Goal: Task Accomplishment & Management: Complete application form

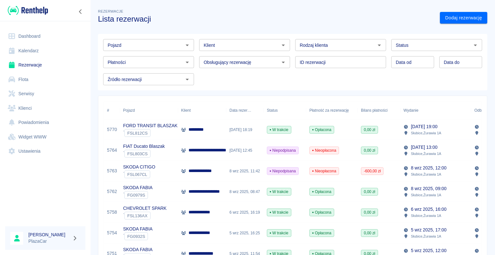
scroll to position [226, 0]
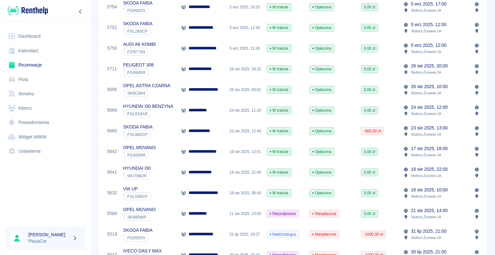
click at [42, 42] on link "Dashboard" at bounding box center [45, 36] width 80 height 14
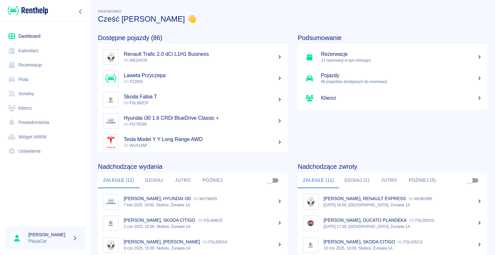
click at [174, 51] on h5 "Renault Trafic 2.0 dCi L1H1 Business" at bounding box center [203, 54] width 159 height 6
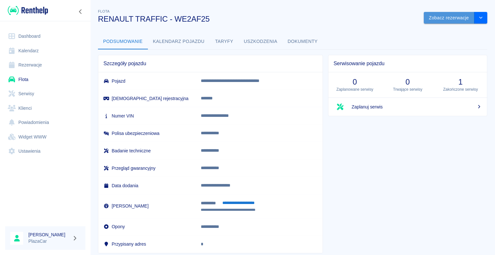
click at [424, 18] on button "Zobacz rezerwacje" at bounding box center [449, 18] width 51 height 12
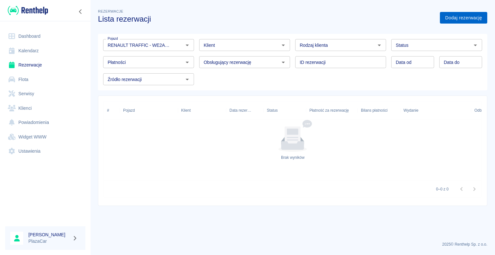
click at [473, 14] on link "Dodaj rezerwację" at bounding box center [463, 18] width 47 height 12
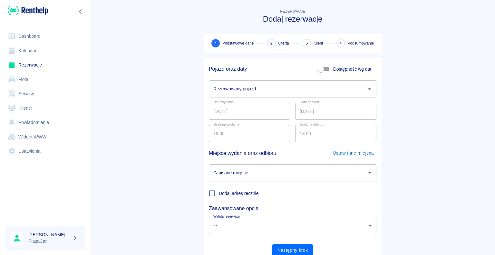
click at [356, 90] on input "Rezerwowany pojazd" at bounding box center [288, 88] width 152 height 11
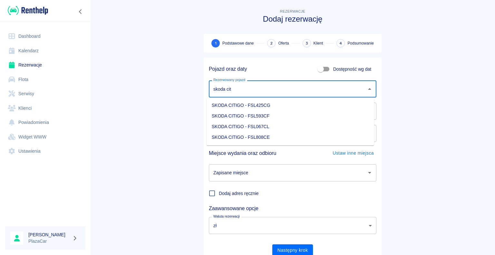
click at [285, 120] on li "SKODA CITIGO - FSL593CF" at bounding box center [291, 116] width 168 height 11
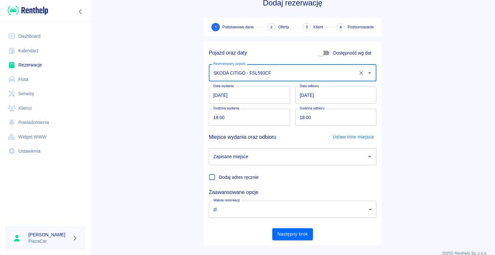
scroll to position [25, 0]
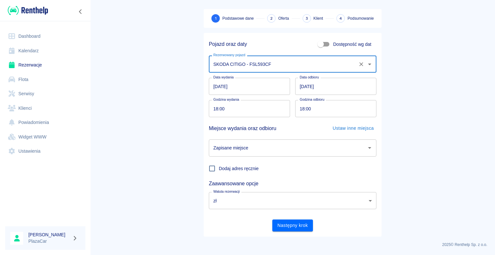
type input "SKODA CITIGO - FSL593CF"
click at [320, 147] on input "Zapisane miejsce" at bounding box center [288, 147] width 152 height 11
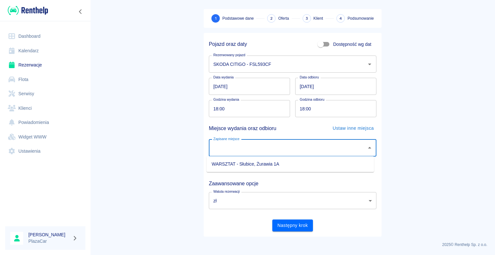
click at [294, 166] on li "WARSZTAT - Słubice, Żurawia 1A" at bounding box center [291, 164] width 168 height 11
type input "WARSZTAT - Słubice, Żurawia 1A"
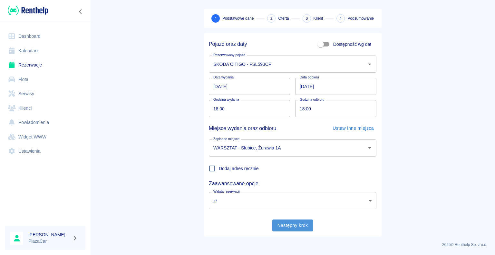
click at [290, 229] on button "Następny krok" at bounding box center [292, 225] width 41 height 12
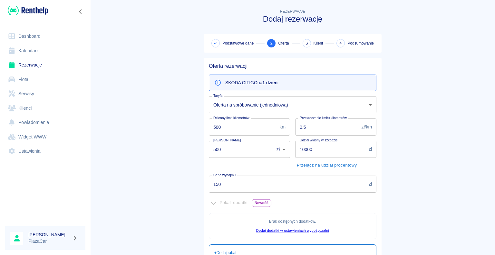
scroll to position [117, 0]
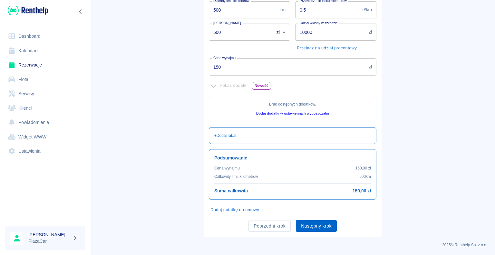
click at [318, 220] on button "Następny krok" at bounding box center [316, 226] width 41 height 12
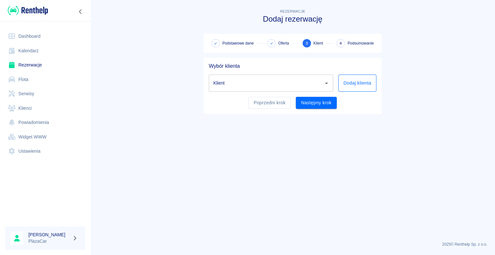
click at [344, 83] on button "Dodaj klienta" at bounding box center [357, 82] width 38 height 17
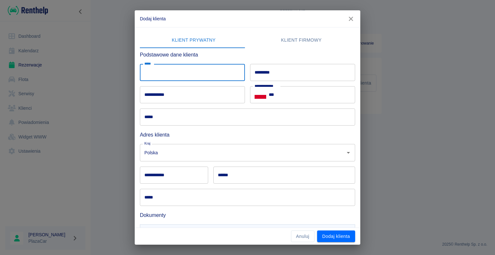
click at [185, 75] on input "*****" at bounding box center [192, 72] width 105 height 17
type input "******"
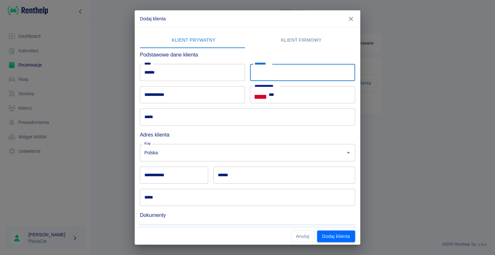
click at [288, 81] on input "*********" at bounding box center [302, 72] width 105 height 17
type input "**********"
click at [304, 101] on input "***" at bounding box center [312, 94] width 86 height 17
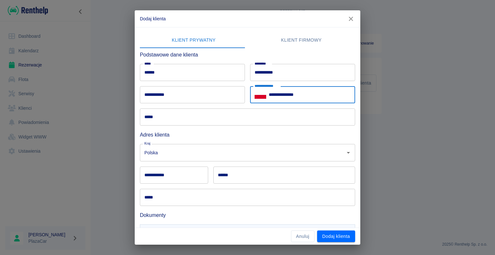
type input "**********"
click at [212, 123] on input "*****" at bounding box center [247, 116] width 215 height 17
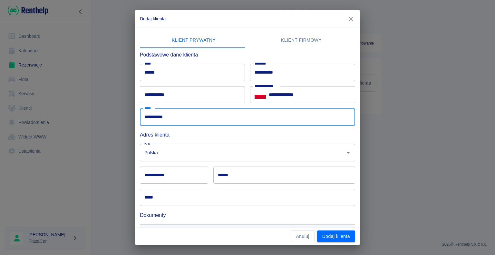
type input "**********"
click at [222, 105] on div "**********" at bounding box center [245, 114] width 220 height 22
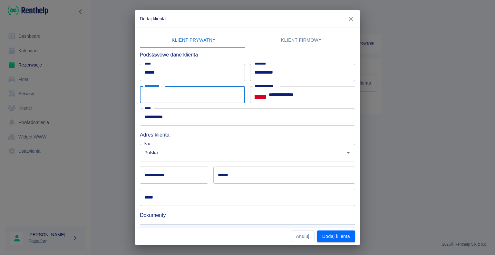
click at [223, 102] on input "**********" at bounding box center [192, 94] width 105 height 17
type input "**********"
type input "******"
type input "*****"
type input "**********"
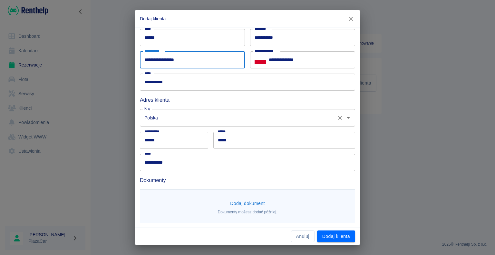
scroll to position [35, 0]
click at [195, 58] on input "**********" at bounding box center [192, 59] width 105 height 17
click at [199, 62] on input "**********" at bounding box center [192, 59] width 105 height 17
type input "**********"
click at [245, 201] on button "Dodaj dokument" at bounding box center [247, 203] width 40 height 12
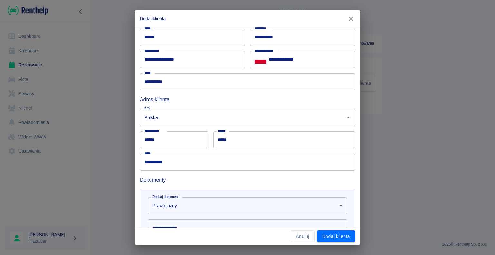
scroll to position [129, 0]
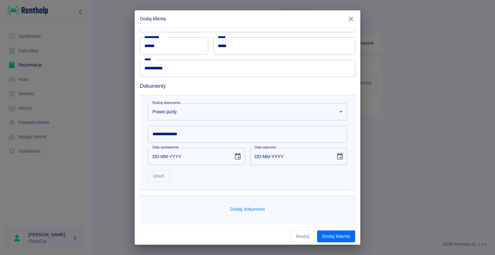
click at [205, 135] on input "**********" at bounding box center [247, 133] width 199 height 17
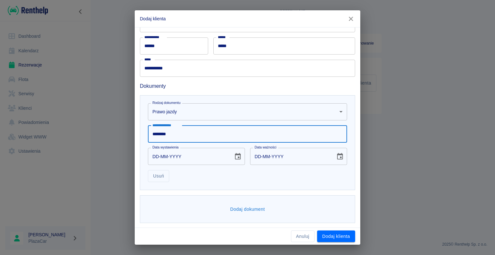
type input "********"
click at [236, 153] on icon "Choose date" at bounding box center [238, 156] width 6 height 6
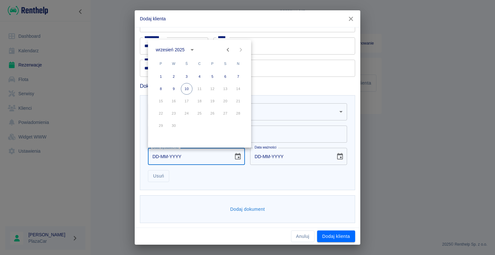
click at [194, 50] on icon "calendar view is open, switch to year view" at bounding box center [192, 50] width 8 height 8
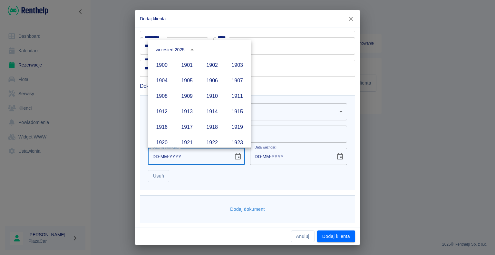
scroll to position [442, 0]
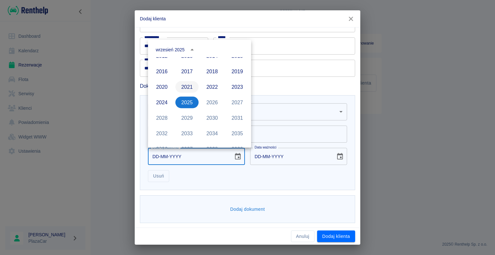
click at [178, 88] on button "2021" at bounding box center [186, 87] width 23 height 12
type input "[DATE]"
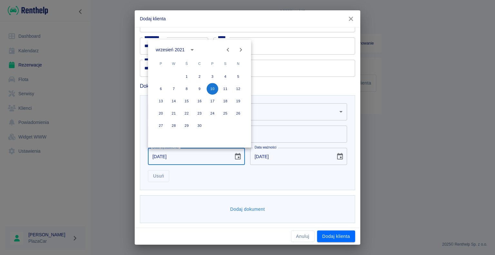
click at [246, 185] on div "**********" at bounding box center [247, 142] width 215 height 95
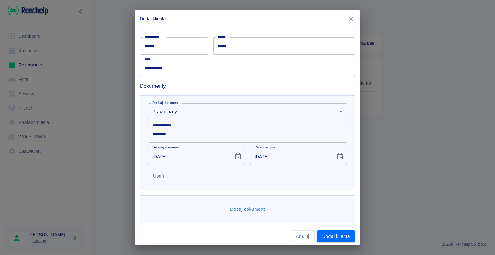
click at [245, 204] on button "Dodaj dokument" at bounding box center [247, 209] width 40 height 12
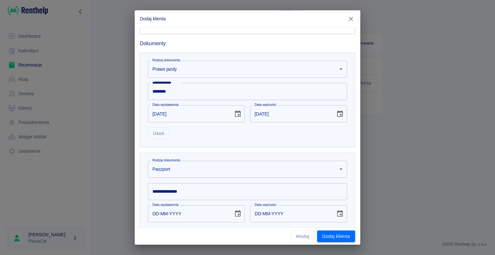
scroll to position [229, 0]
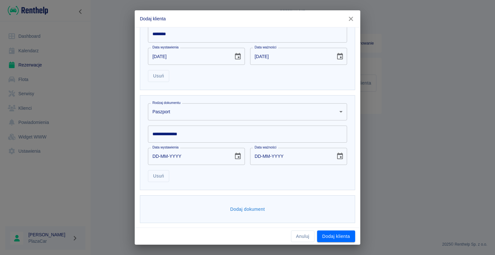
click at [182, 103] on body "**********" at bounding box center [247, 127] width 495 height 255
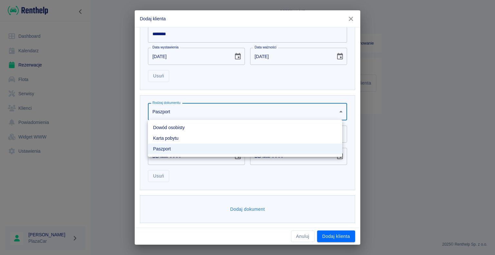
click at [187, 128] on li "Dowód osobisty" at bounding box center [245, 127] width 194 height 11
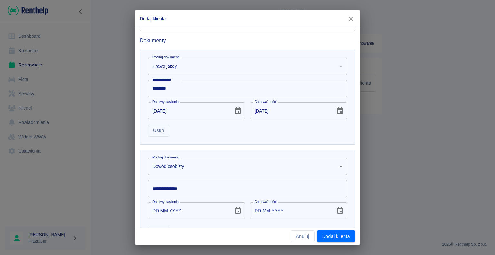
click at [187, 128] on div "**********" at bounding box center [247, 97] width 215 height 95
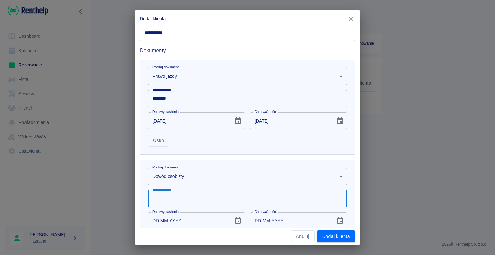
click at [179, 202] on input "**********" at bounding box center [247, 198] width 199 height 17
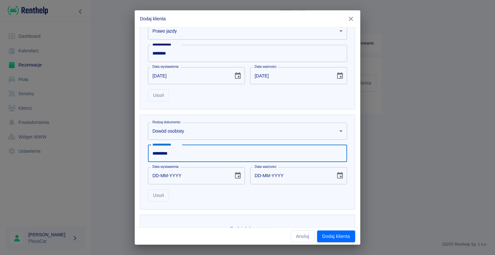
scroll to position [229, 0]
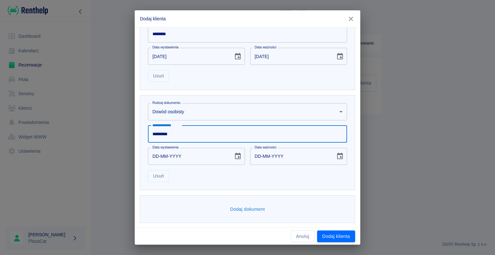
type input "*********"
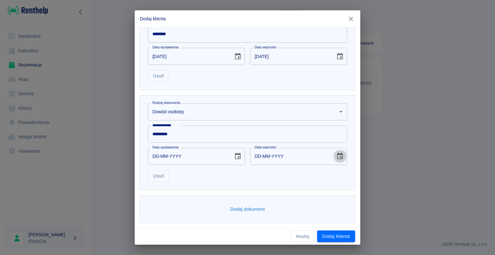
click at [336, 160] on button "Choose date" at bounding box center [339, 156] width 13 height 13
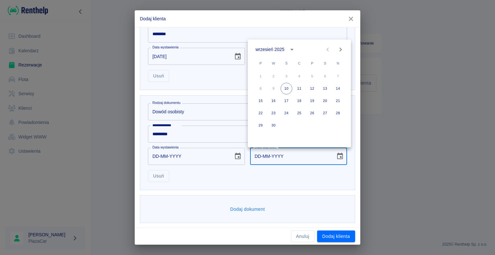
click at [289, 52] on icon "calendar view is open, switch to year view" at bounding box center [292, 49] width 8 height 8
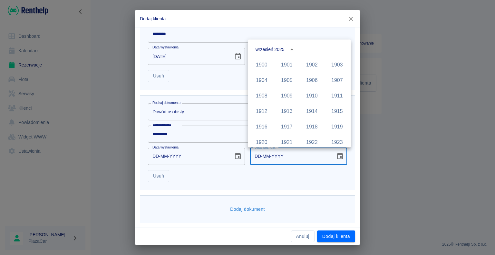
scroll to position [442, 0]
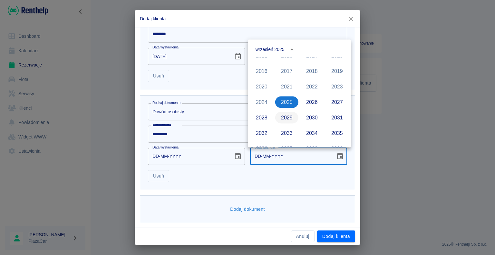
click at [290, 121] on button "2029" at bounding box center [286, 117] width 23 height 12
type input "[DATE]"
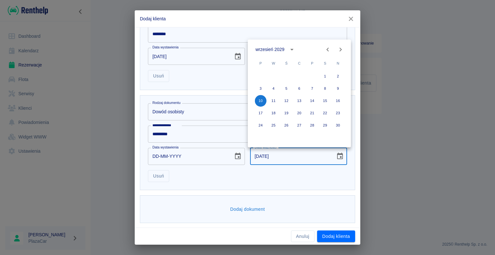
click at [228, 157] on div "DD-MM-YYYY Data wystawienia" at bounding box center [196, 156] width 97 height 17
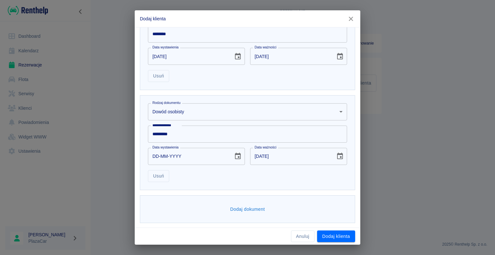
click at [239, 155] on button "Choose date" at bounding box center [237, 156] width 13 height 13
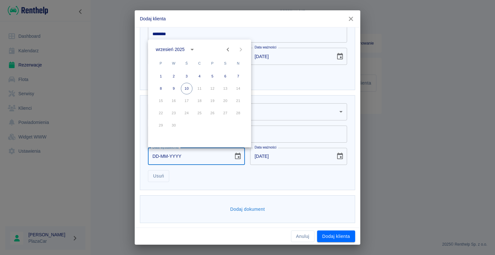
click at [188, 50] on icon "calendar view is open, switch to year view" at bounding box center [192, 49] width 8 height 8
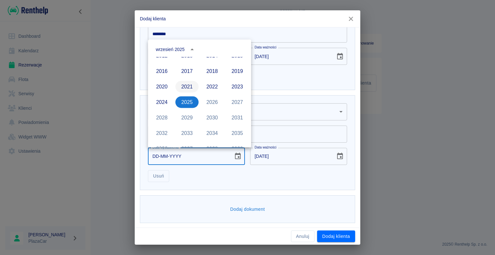
click at [183, 88] on button "2021" at bounding box center [186, 87] width 23 height 12
type input "[DATE]"
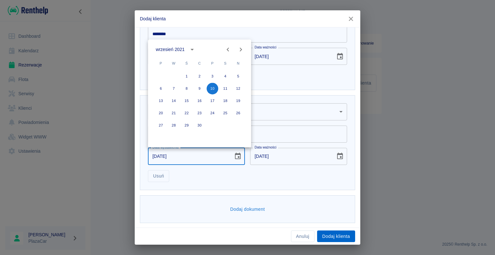
click at [333, 237] on button "Dodaj klienta" at bounding box center [336, 236] width 38 height 12
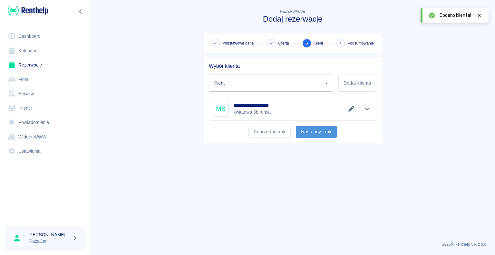
click at [325, 131] on button "Następny krok" at bounding box center [316, 132] width 41 height 12
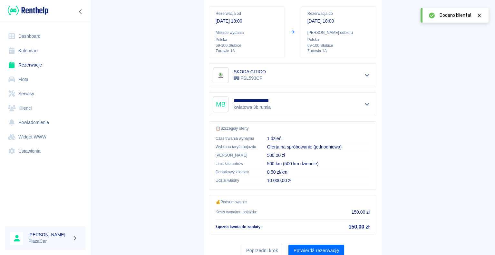
scroll to position [92, 0]
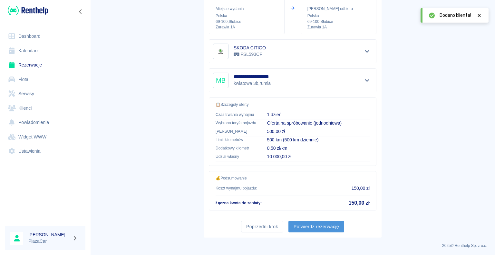
click at [299, 221] on button "Potwierdź rezerwację" at bounding box center [316, 226] width 56 height 12
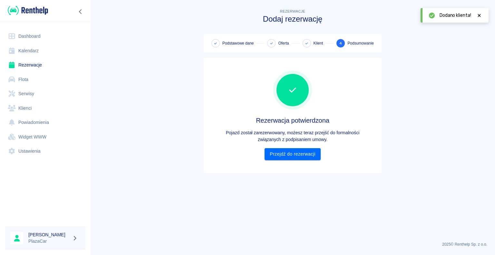
click at [305, 146] on div "Rezerwacja potwierdzona Pojazd został zarezerwowany, możesz teraz przejść do fo…" at bounding box center [293, 115] width 168 height 89
click at [303, 151] on link "Przejdź do rezerwacji" at bounding box center [293, 154] width 56 height 12
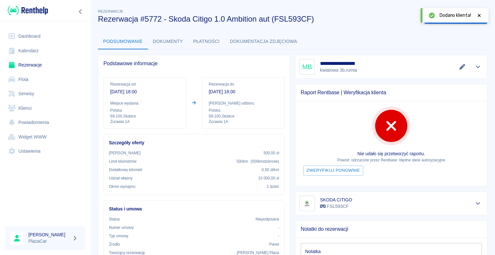
click at [481, 14] on icon at bounding box center [479, 15] width 6 height 5
click at [442, 17] on button "Wygeneruj umowę" at bounding box center [449, 18] width 50 height 12
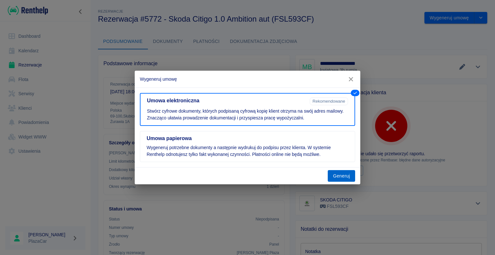
click at [335, 173] on button "Generuj" at bounding box center [341, 176] width 27 height 12
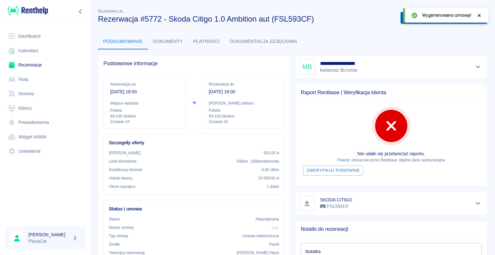
click at [401, 19] on button "Podpisz umowę elektroniczną" at bounding box center [438, 18] width 74 height 12
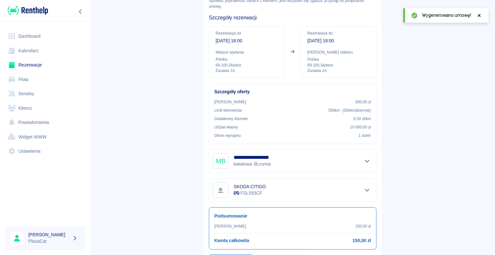
scroll to position [75, 0]
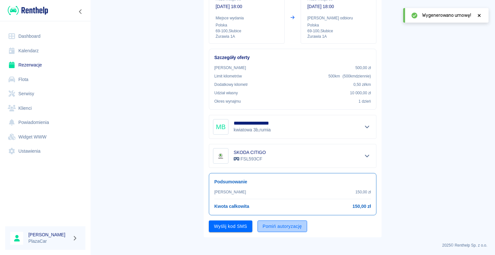
click at [270, 228] on button "Pomiń autoryzację" at bounding box center [282, 226] width 50 height 12
click at [245, 225] on button "Podpisz umowę" at bounding box center [231, 226] width 44 height 12
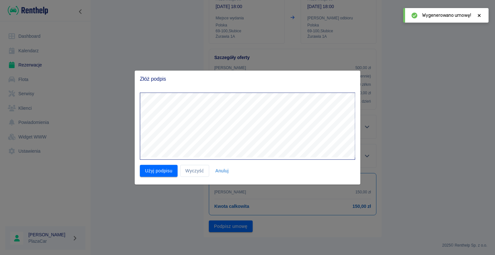
click at [161, 173] on button "Użyj podpisu" at bounding box center [159, 171] width 38 height 12
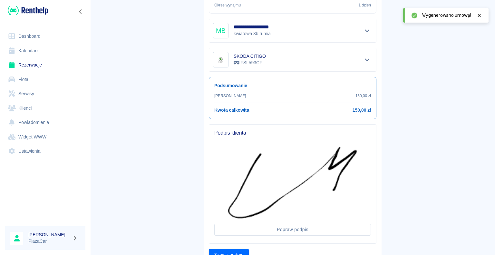
scroll to position [200, 0]
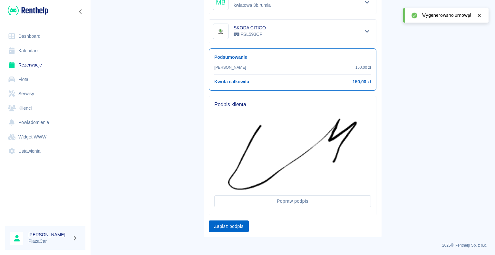
drag, startPoint x: 231, startPoint y: 215, endPoint x: 234, endPoint y: 220, distance: 6.0
click at [231, 216] on div "Zapisz podpis" at bounding box center [290, 223] width 173 height 17
click at [234, 224] on button "Zapisz podpis" at bounding box center [229, 226] width 40 height 12
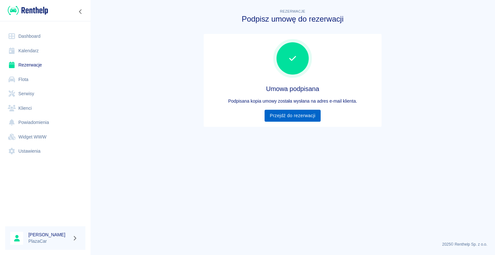
click at [313, 119] on link "Przejdź do rezerwacji" at bounding box center [293, 116] width 56 height 12
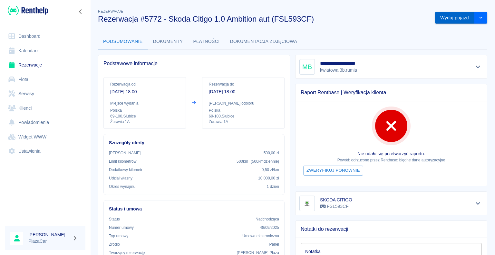
click at [454, 20] on button "Wydaj pojazd" at bounding box center [454, 18] width 39 height 12
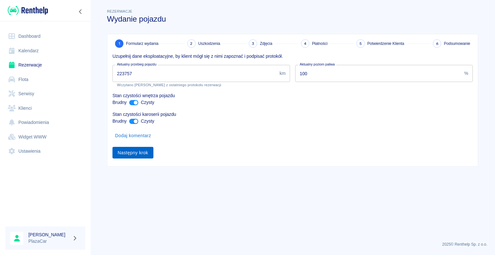
click at [116, 154] on button "Następny krok" at bounding box center [132, 153] width 41 height 12
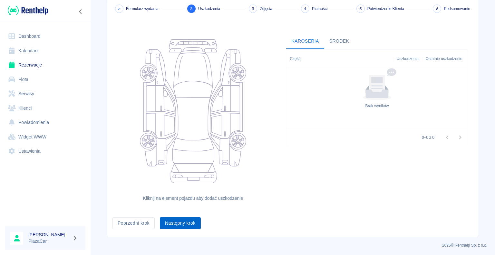
scroll to position [35, 0]
click at [187, 227] on button "Następny krok" at bounding box center [180, 223] width 41 height 12
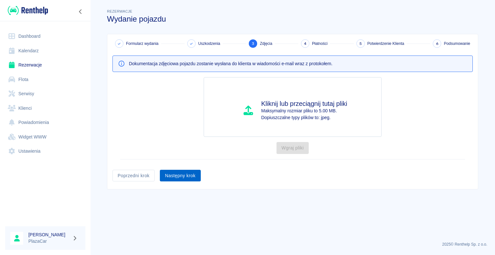
click at [185, 180] on button "Następny krok" at bounding box center [180, 175] width 41 height 12
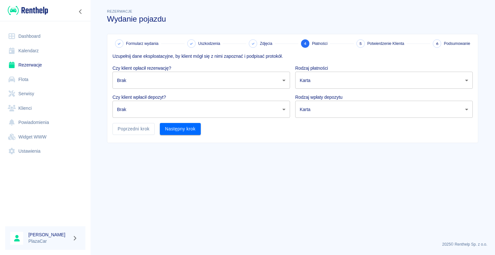
click at [190, 81] on body "Używamy plików Cookies, by zapewnić Ci najlepsze możliwe doświadczenie. Aby dow…" at bounding box center [247, 127] width 495 height 255
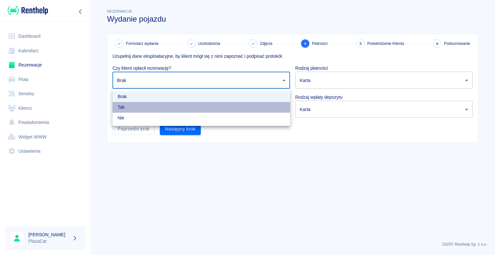
click at [158, 111] on li "Tak" at bounding box center [201, 107] width 178 height 11
type input "true"
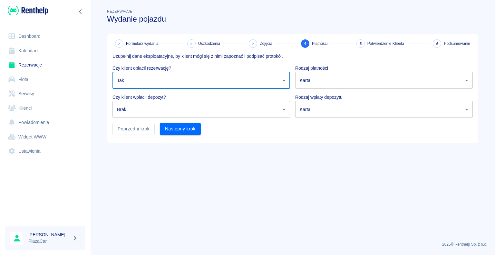
click at [158, 111] on body "Używamy plików Cookies, by zapewnić Ci najlepsze możliwe doświadczenie. Aby dow…" at bounding box center [247, 127] width 495 height 255
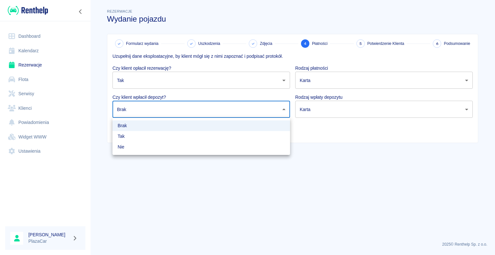
click at [144, 139] on li "Tak" at bounding box center [201, 136] width 178 height 11
type input "true"
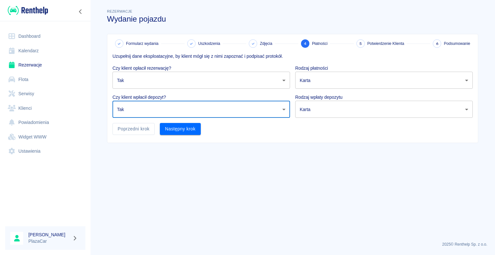
click at [323, 106] on body "Używamy plików Cookies, by zapewnić Ci najlepsze możliwe doświadczenie. Aby dow…" at bounding box center [247, 127] width 495 height 255
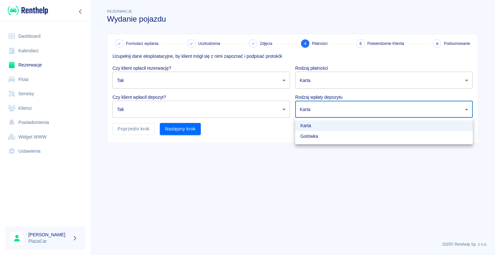
click at [308, 132] on li "Gotówka" at bounding box center [384, 136] width 178 height 11
type input "cash"
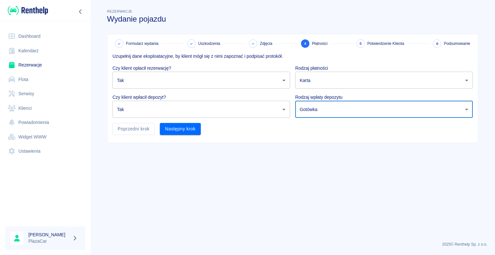
click at [321, 86] on body "Używamy plików Cookies, by zapewnić Ci najlepsze możliwe doświadczenie. Aby dow…" at bounding box center [247, 127] width 495 height 255
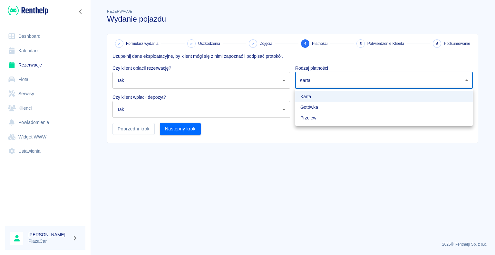
click at [308, 118] on li "Przelew" at bounding box center [384, 117] width 178 height 11
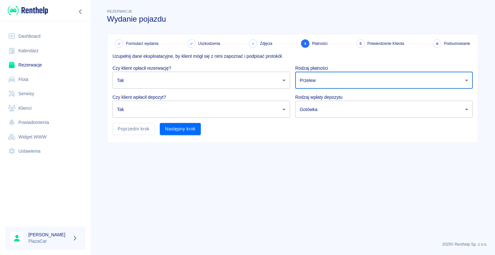
click at [330, 81] on body "Używamy plików Cookies, by zapewnić Ci najlepsze możliwe doświadczenie. Aby dow…" at bounding box center [247, 127] width 495 height 255
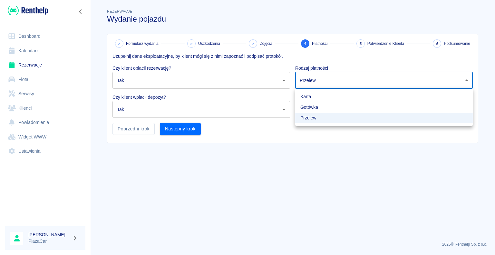
click at [313, 108] on li "Gotówka" at bounding box center [384, 107] width 178 height 11
type input "cash"
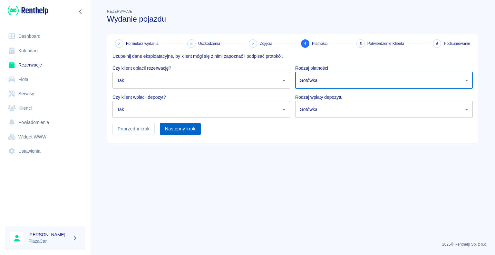
click at [174, 128] on button "Następny krok" at bounding box center [180, 129] width 41 height 12
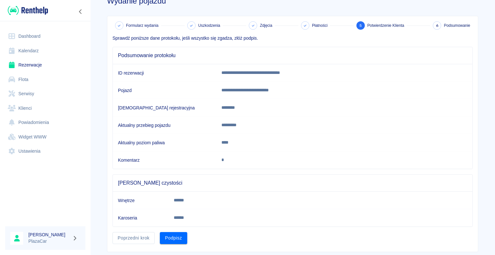
scroll to position [32, 0]
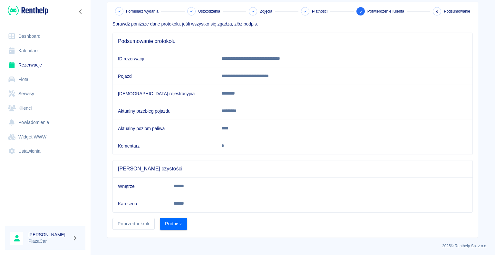
click at [177, 212] on div "Podpisz" at bounding box center [171, 220] width 33 height 17
click at [175, 215] on div "Podpisz" at bounding box center [171, 220] width 33 height 17
click at [174, 218] on button "Podpisz" at bounding box center [173, 223] width 27 height 12
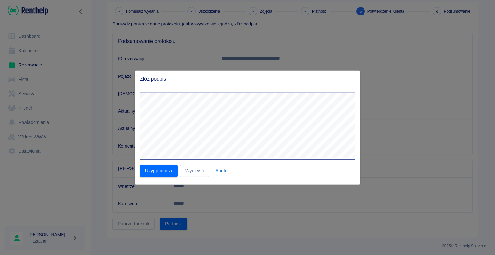
click at [169, 168] on button "Użyj podpisu" at bounding box center [159, 171] width 38 height 12
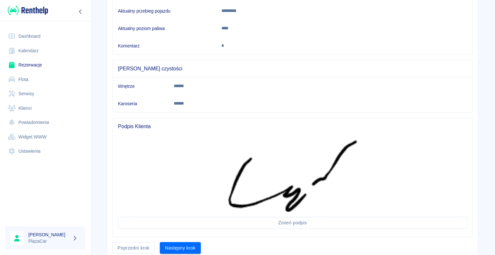
scroll to position [156, 0]
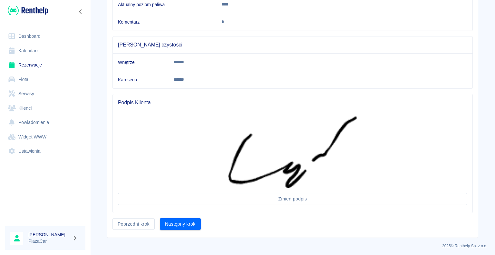
click at [176, 215] on div "Następny krok" at bounding box center [178, 221] width 46 height 17
click at [177, 220] on button "Następny krok" at bounding box center [180, 224] width 41 height 12
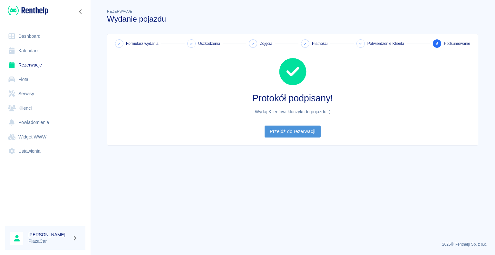
click at [311, 130] on link "Przejdź do rezerwacji" at bounding box center [293, 131] width 56 height 12
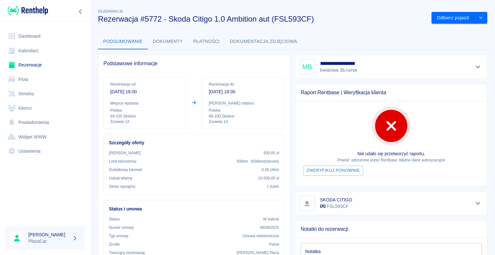
click at [21, 30] on link "Dashboard" at bounding box center [45, 36] width 80 height 14
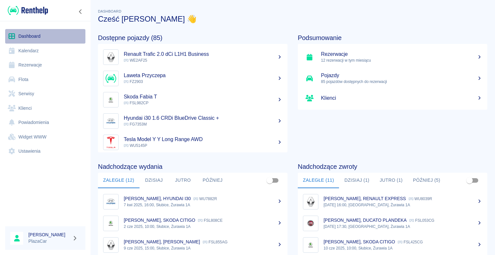
click at [14, 34] on icon at bounding box center [12, 36] width 8 height 6
click at [356, 181] on button "Dzisiaj (1)" at bounding box center [356, 179] width 35 height 15
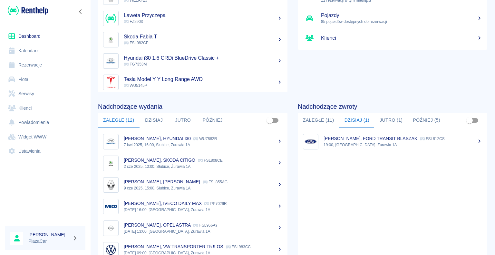
scroll to position [17, 0]
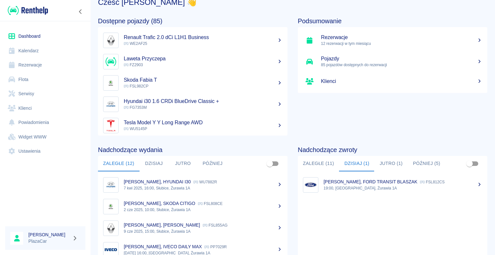
click at [323, 163] on button "Zaległe (11)" at bounding box center [319, 163] width 42 height 15
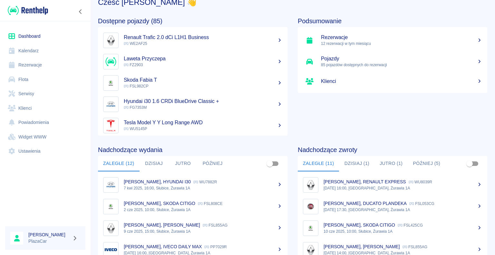
click at [351, 166] on button "Dzisiaj (1)" at bounding box center [356, 163] width 35 height 15
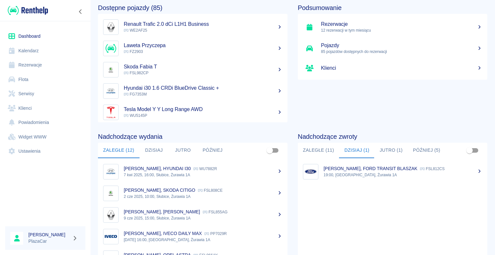
click at [384, 165] on link "[PERSON_NAME], FORD TRANSIT BLASZAK FSL812CS 19:00, Słubice, Żurawia 1A" at bounding box center [392, 171] width 189 height 22
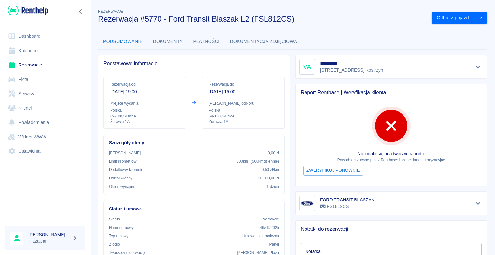
click at [80, 11] on icon "Zwiń nawigację" at bounding box center [80, 11] width 6 height 5
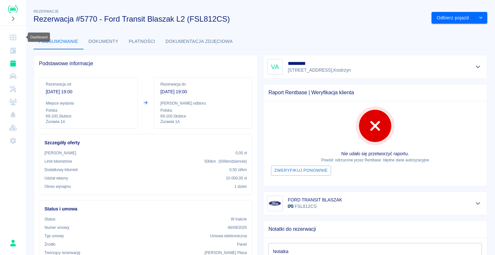
click at [9, 35] on icon "Dashboard" at bounding box center [13, 37] width 8 height 6
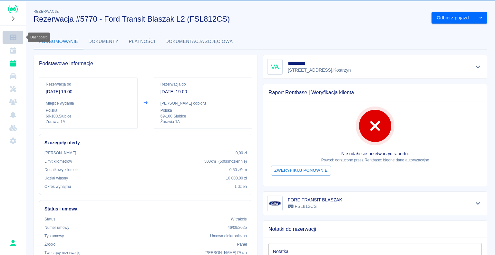
click at [11, 38] on icon "Dashboard" at bounding box center [13, 37] width 8 height 6
click at [9, 50] on icon "Kalendarz" at bounding box center [13, 50] width 8 height 6
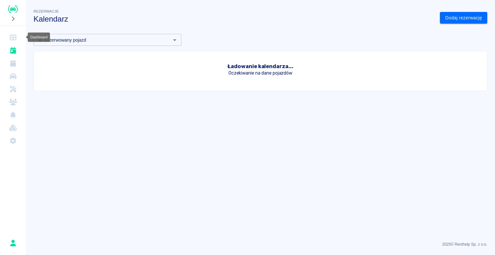
click at [16, 32] on link "Dashboard" at bounding box center [13, 37] width 21 height 13
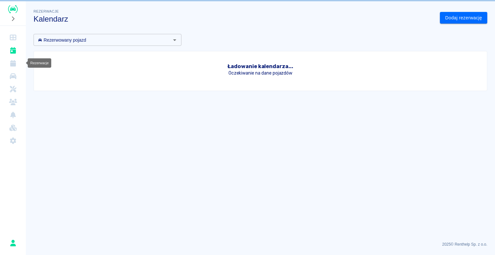
click at [13, 36] on icon "Dashboard" at bounding box center [13, 37] width 8 height 6
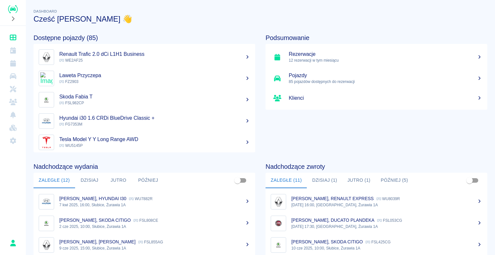
click at [358, 181] on button "Jutro (1)" at bounding box center [358, 179] width 33 height 15
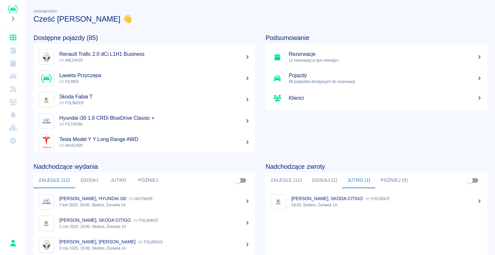
click at [381, 181] on button "Później (5)" at bounding box center [394, 179] width 38 height 15
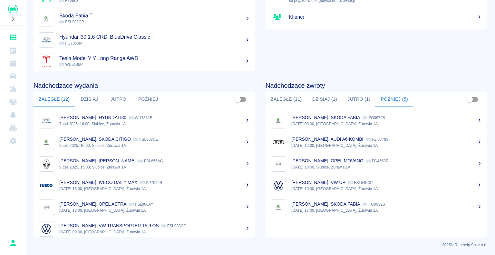
scroll to position [81, 0]
click at [319, 95] on button "Dzisiaj (1)" at bounding box center [324, 98] width 35 height 15
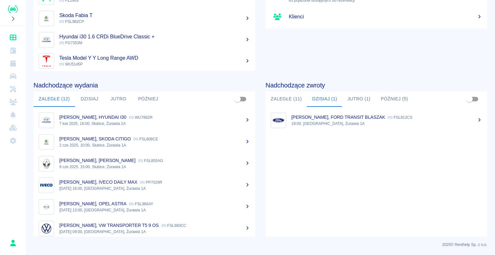
scroll to position [0, 0]
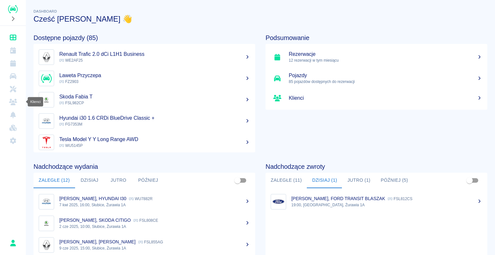
click at [12, 101] on icon "Klienci" at bounding box center [13, 102] width 8 height 6
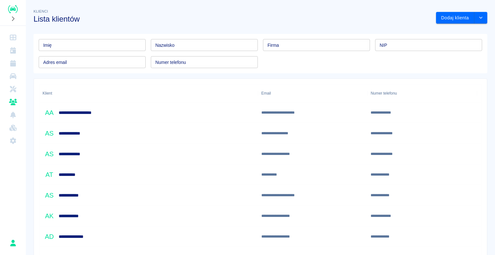
click at [8, 22] on div at bounding box center [13, 12] width 26 height 25
click at [10, 21] on button "Rozwiń nawigację" at bounding box center [13, 18] width 10 height 8
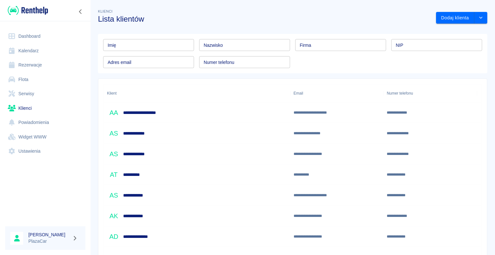
click at [156, 47] on input "Imię" at bounding box center [148, 45] width 91 height 12
click at [22, 77] on link "Flota" at bounding box center [45, 79] width 80 height 14
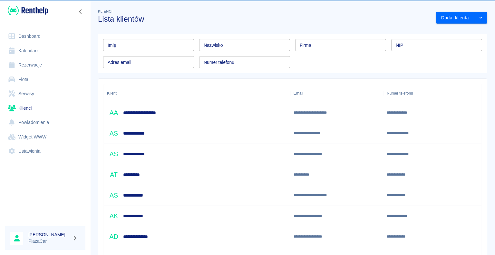
scroll to position [32, 0]
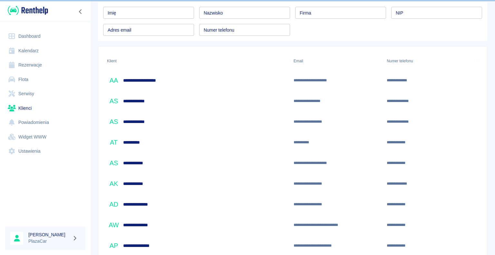
click at [23, 81] on link "Flota" at bounding box center [45, 79] width 80 height 14
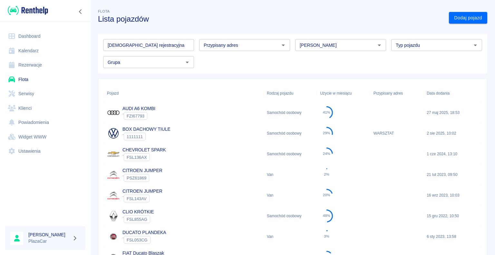
click at [306, 46] on input "[PERSON_NAME]" at bounding box center [335, 45] width 76 height 8
type input "d"
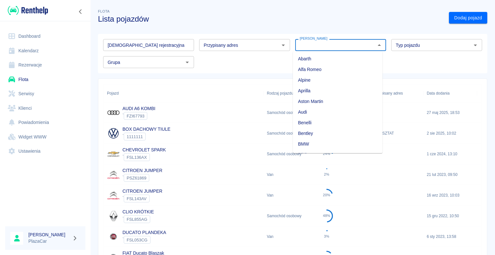
click at [426, 46] on input "Typ pojazdu" at bounding box center [431, 45] width 76 height 8
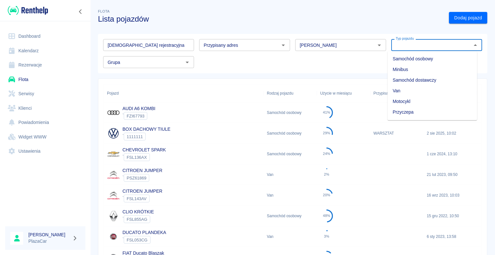
click at [440, 83] on li "Samochód dostawczy" at bounding box center [432, 80] width 90 height 11
type input "Samochód dostawczy"
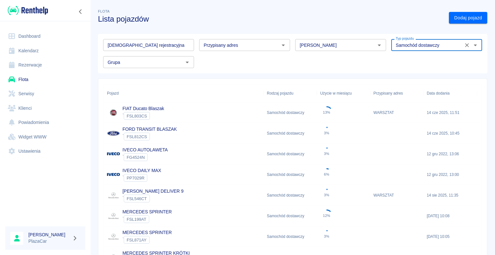
click at [198, 115] on div "FIAT Ducato Blaszak ` FSL803CS" at bounding box center [184, 112] width 160 height 21
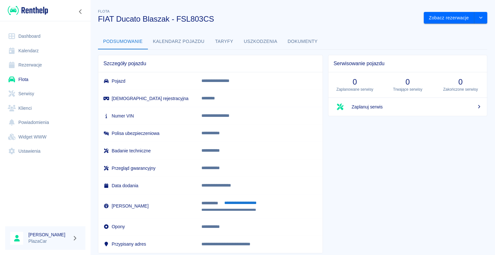
click at [440, 10] on div "Zobacz rezerwacje" at bounding box center [453, 15] width 69 height 17
click at [439, 19] on button "Zobacz rezerwacje" at bounding box center [449, 18] width 51 height 12
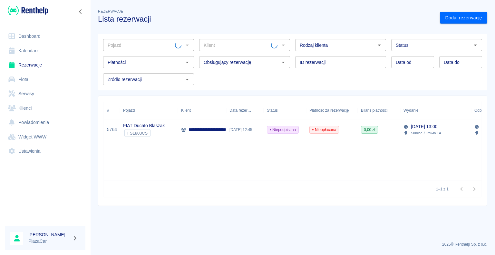
type input "FIAT Ducato Blaszak - FSL803CS"
click at [238, 132] on div "[DATE] 12:45" at bounding box center [244, 129] width 37 height 21
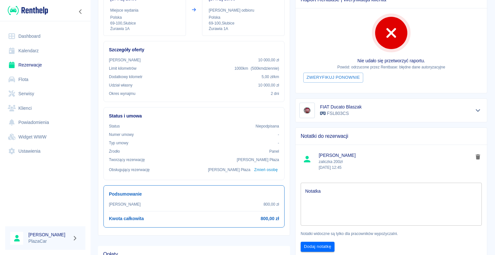
scroll to position [97, 0]
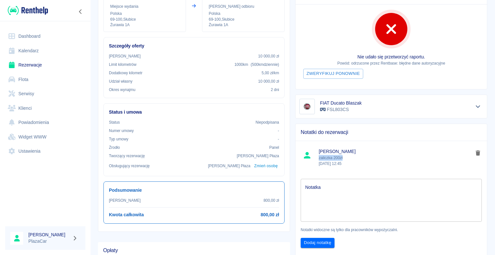
drag, startPoint x: 317, startPoint y: 157, endPoint x: 344, endPoint y: 155, distance: 27.4
click at [344, 155] on p "zaliczka 200zł [DATE] 12:45" at bounding box center [396, 161] width 154 height 12
click at [384, 157] on p "zaliczka 200zł [DATE] 12:45" at bounding box center [396, 161] width 154 height 12
